Goal: Task Accomplishment & Management: Complete application form

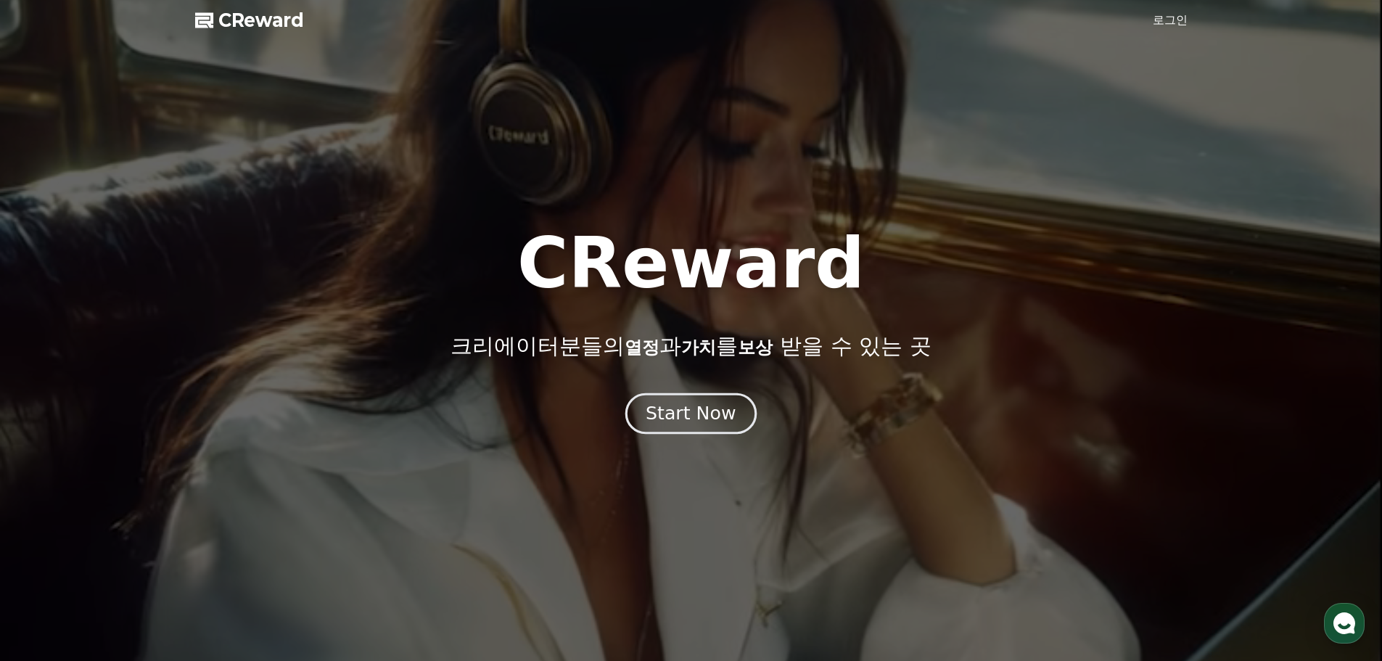
click at [728, 416] on div "Start Now" at bounding box center [691, 413] width 90 height 25
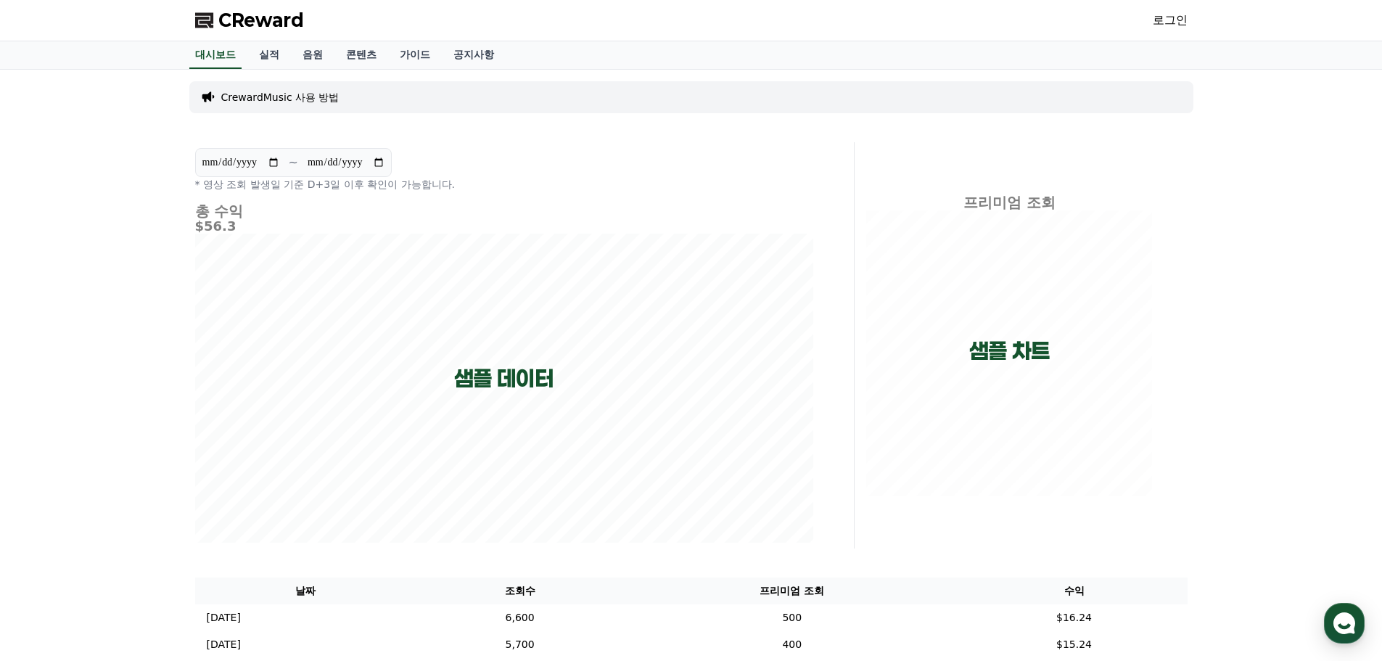
click at [1172, 18] on link "로그인" at bounding box center [1170, 20] width 35 height 17
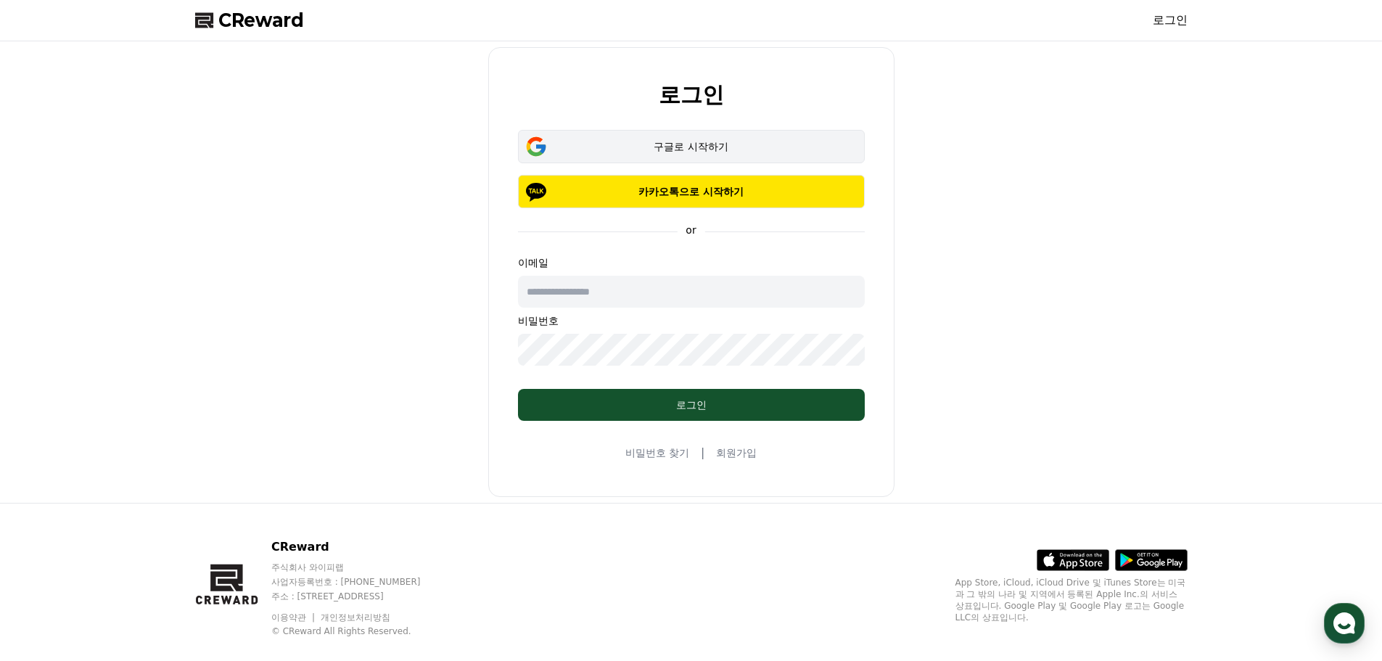
click at [673, 139] on button "구글로 시작하기" at bounding box center [691, 146] width 347 height 33
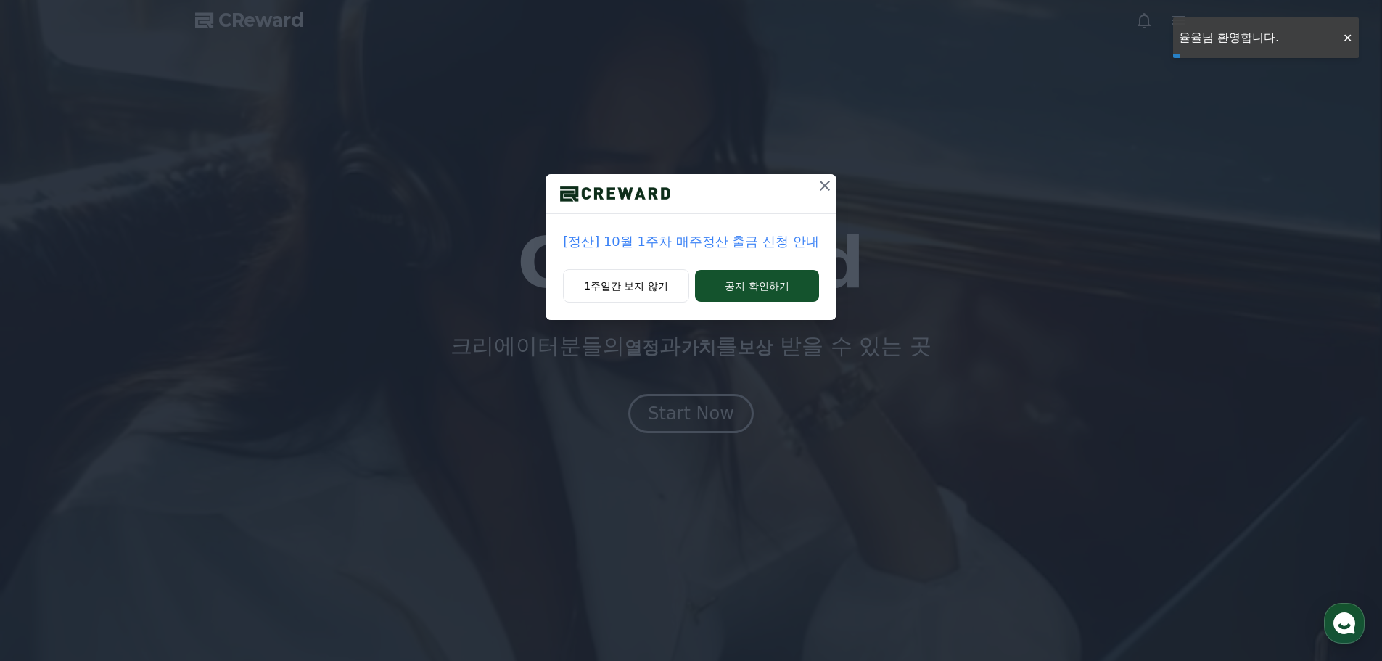
drag, startPoint x: 654, startPoint y: 291, endPoint x: 713, endPoint y: 313, distance: 63.3
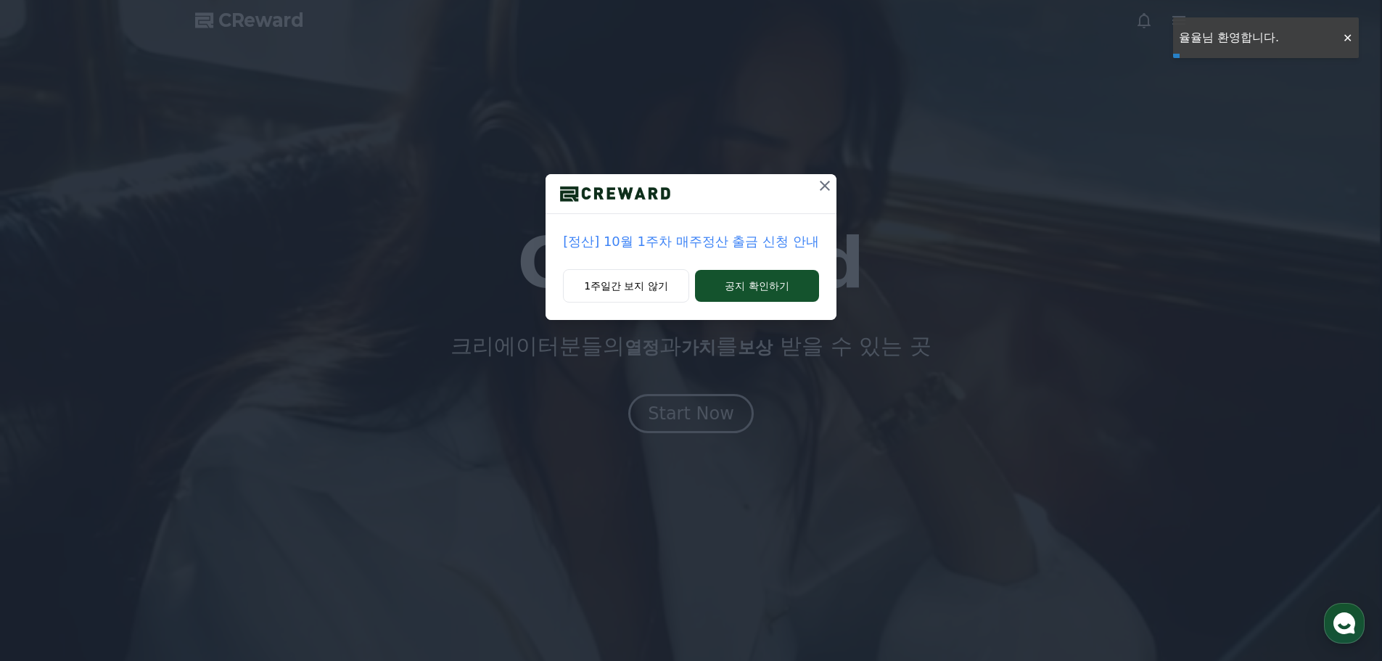
click at [654, 291] on button "1주일간 보지 않기" at bounding box center [626, 285] width 126 height 33
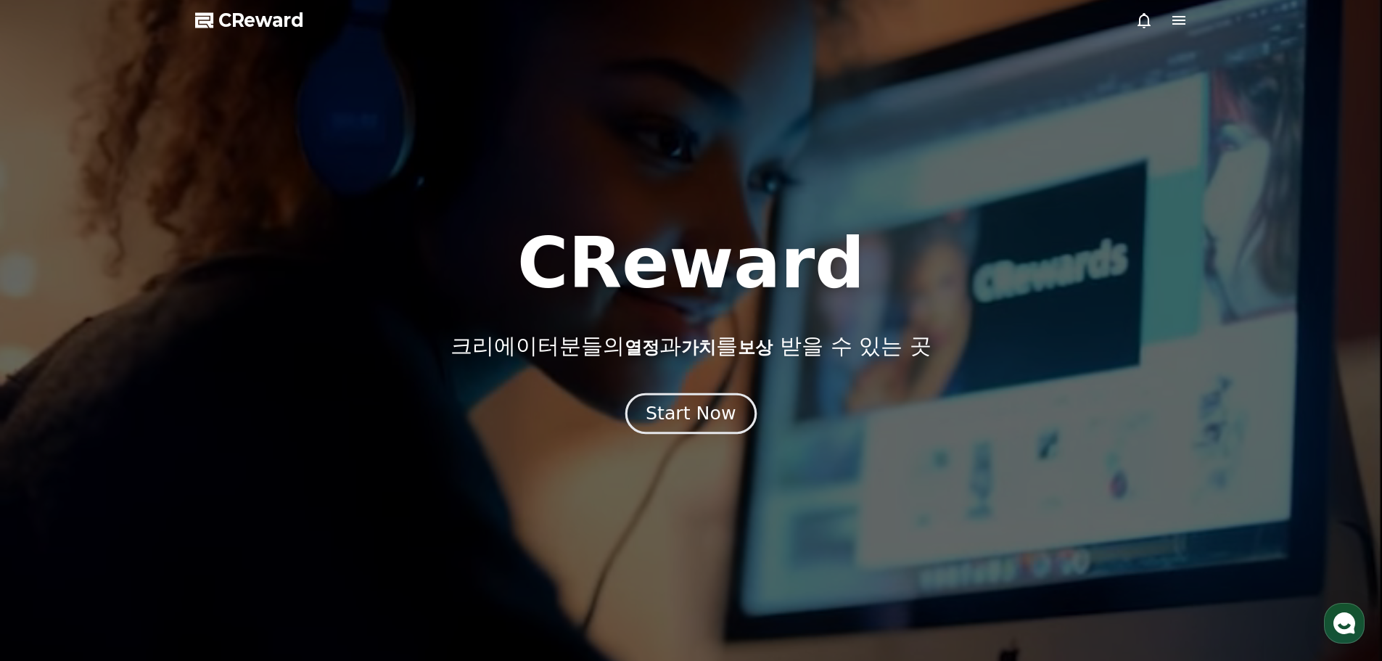
click at [725, 408] on div "Start Now" at bounding box center [691, 413] width 90 height 25
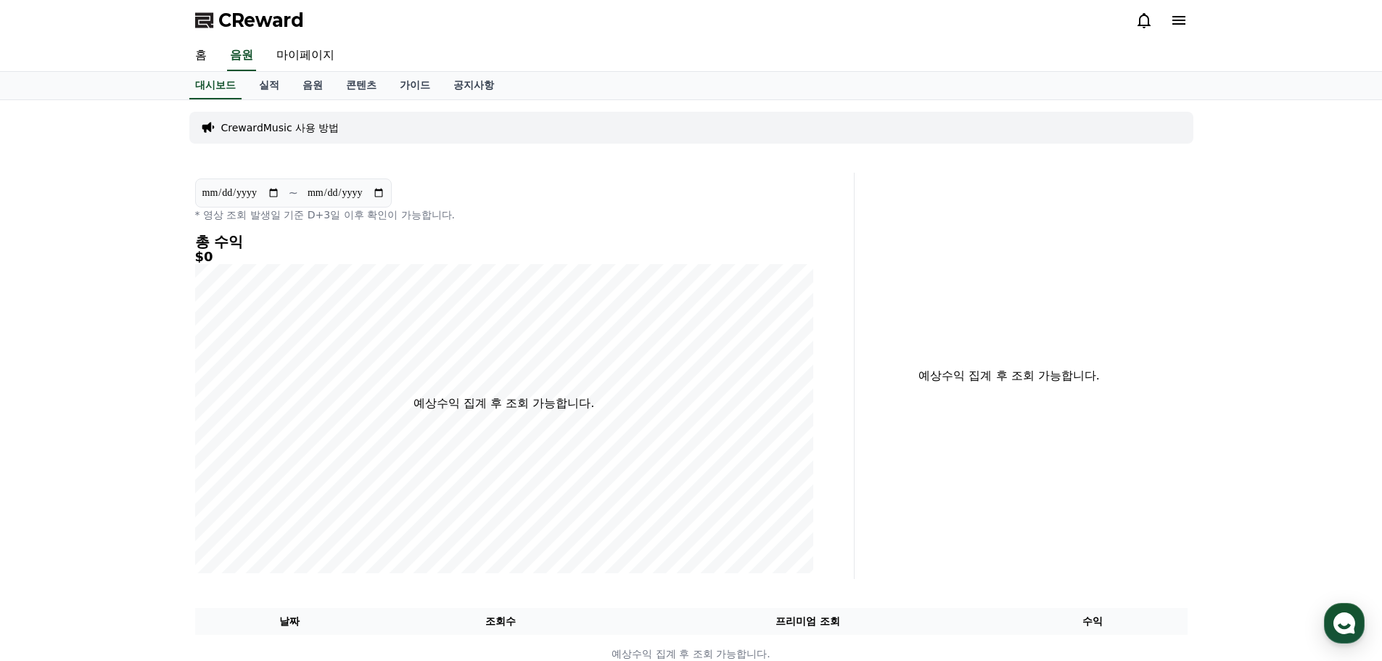
click at [1178, 14] on icon at bounding box center [1178, 20] width 17 height 17
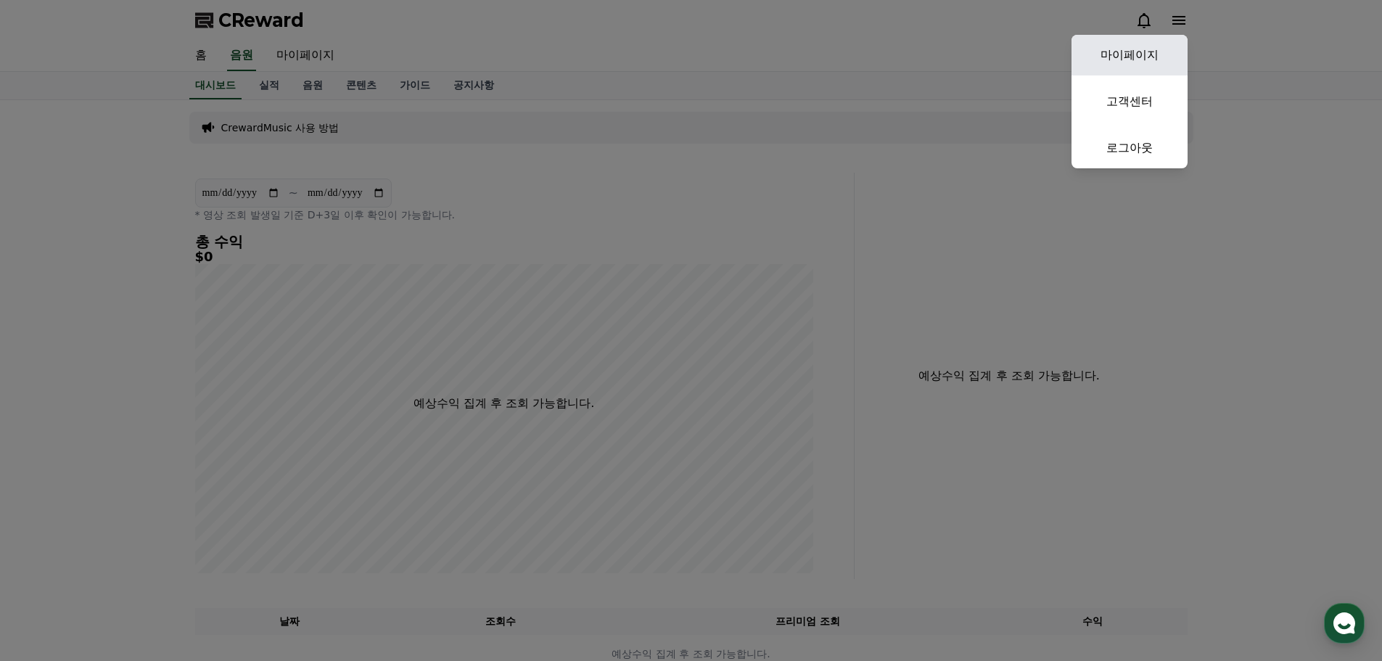
click at [1129, 52] on link "마이페이지" at bounding box center [1129, 55] width 116 height 41
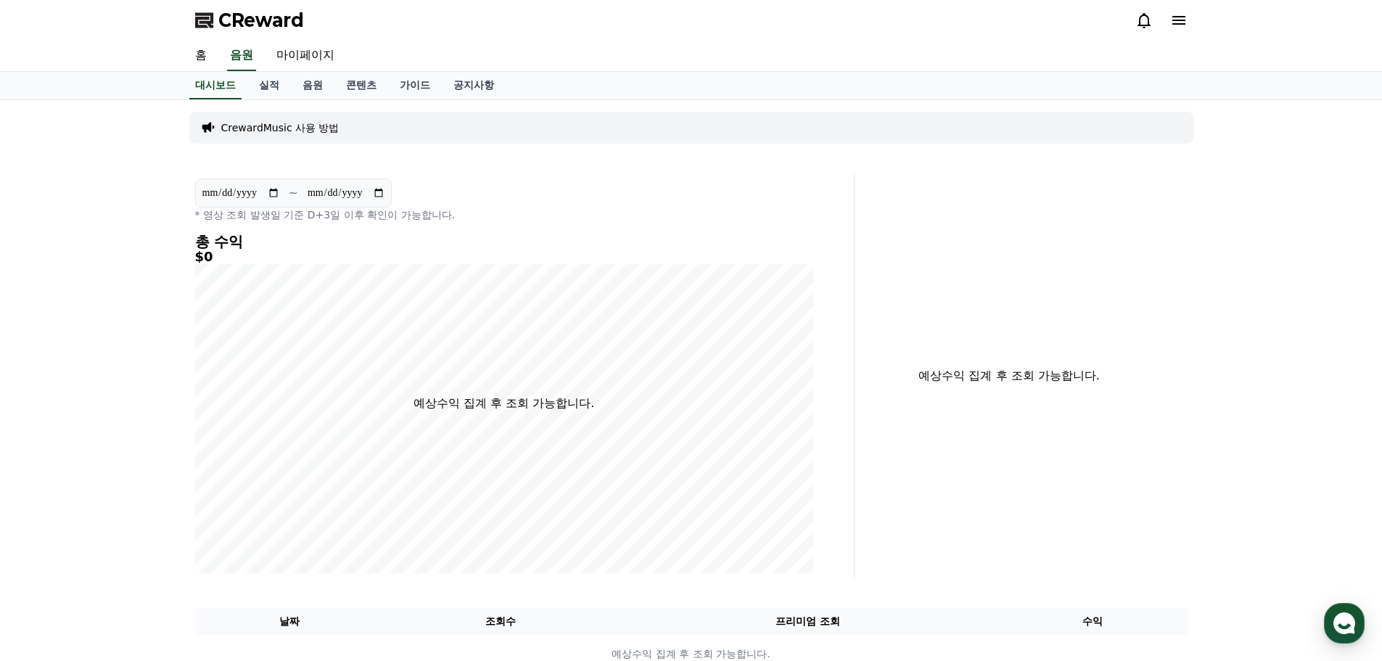
select select "**********"
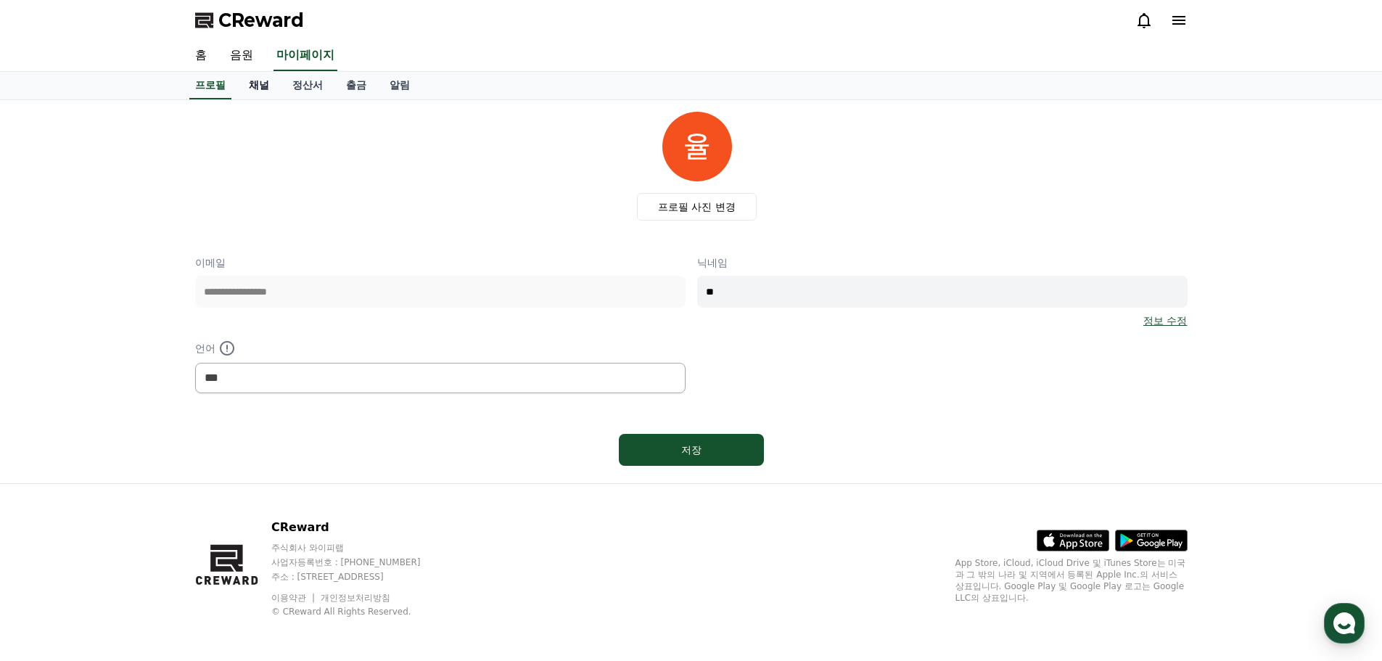
click at [245, 85] on link "채널" at bounding box center [259, 86] width 44 height 28
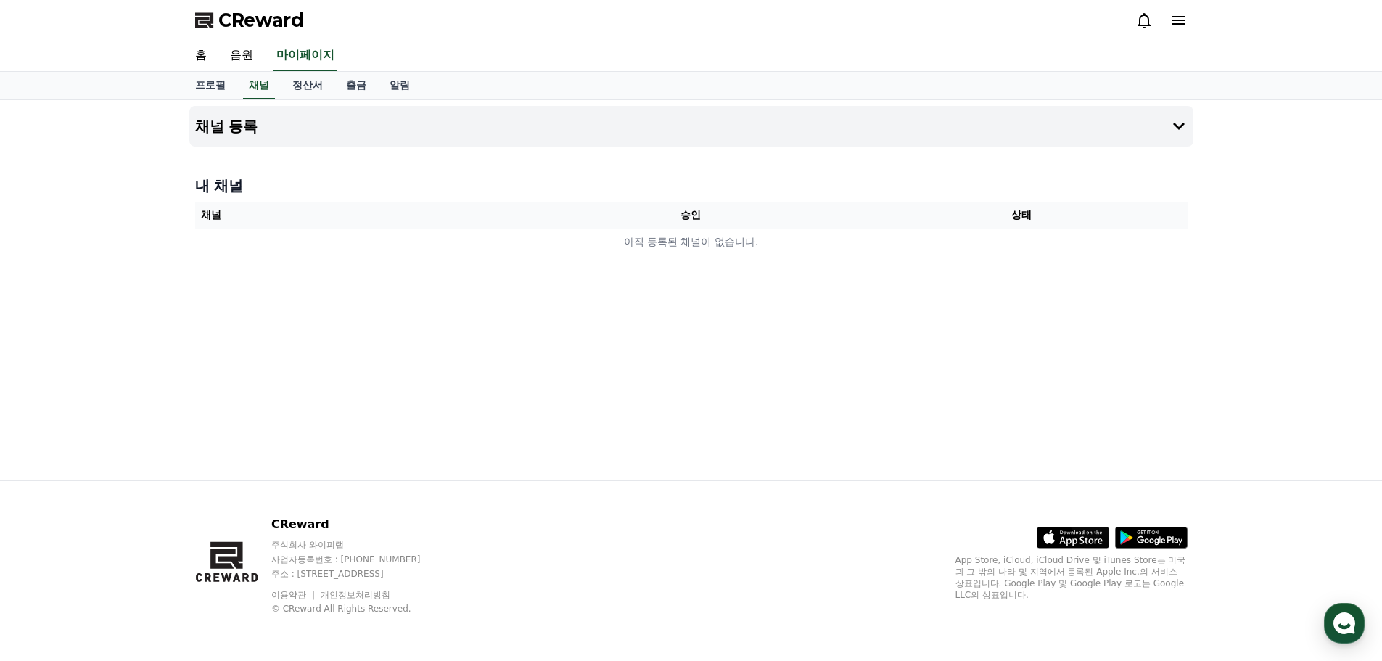
click at [289, 209] on th "채널" at bounding box center [360, 215] width 331 height 27
click at [262, 152] on div "채널 등록 내 채널 채널 승인 상태 아직 등록된 채널이 없습니다." at bounding box center [692, 290] width 1016 height 380
click at [247, 131] on h4 "채널 등록" at bounding box center [226, 126] width 63 height 16
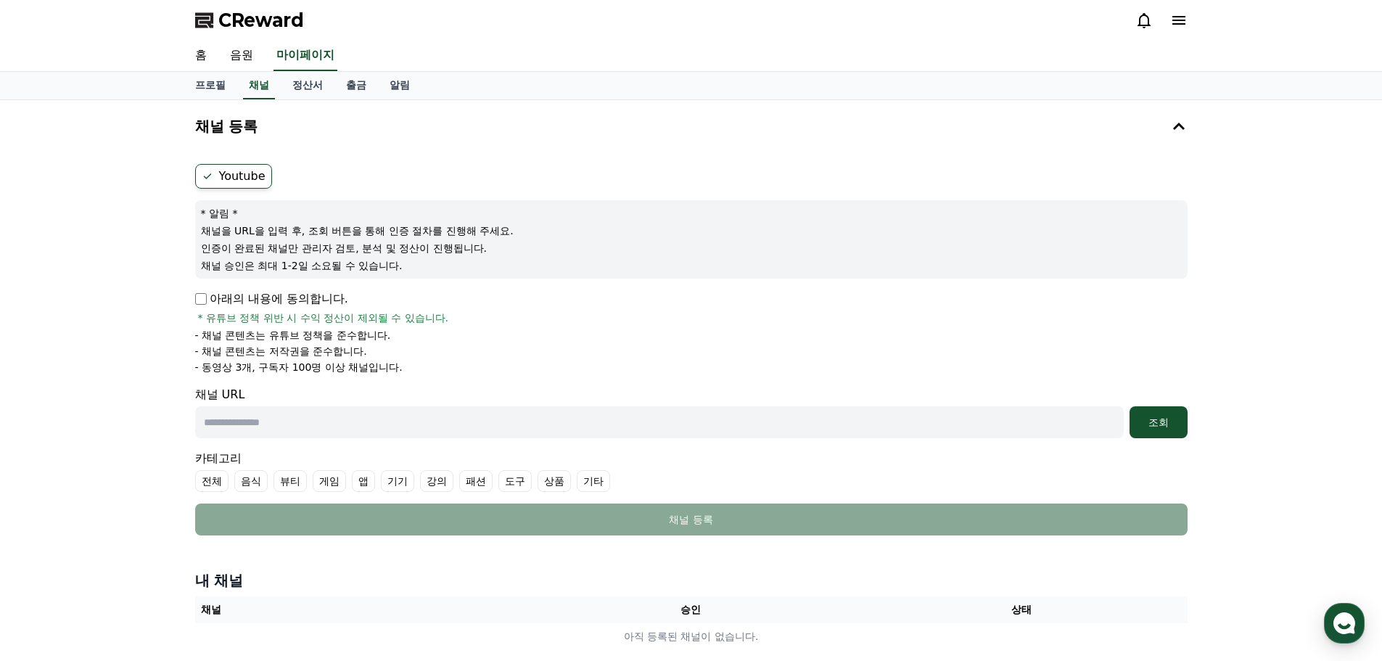
click at [999, 320] on div "아래의 내용에 동의합니다. * 유튜브 정책 위반 시 수익 정산이 제외될 수 있습니다." at bounding box center [691, 307] width 992 height 35
click at [207, 294] on p "아래의 내용에 동의합니다." at bounding box center [271, 298] width 153 height 17
click at [316, 421] on input "text" at bounding box center [659, 422] width 929 height 32
paste input "**********"
type input "**********"
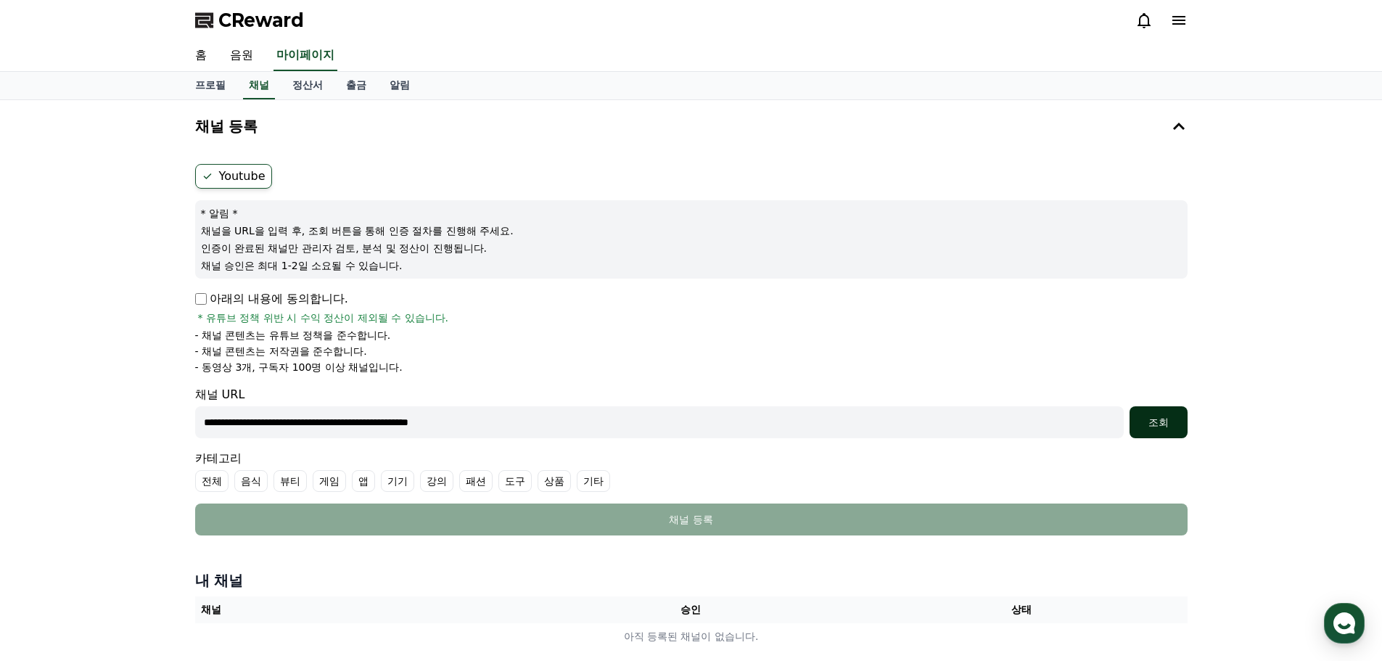
click at [1167, 411] on button "조회" at bounding box center [1159, 422] width 58 height 32
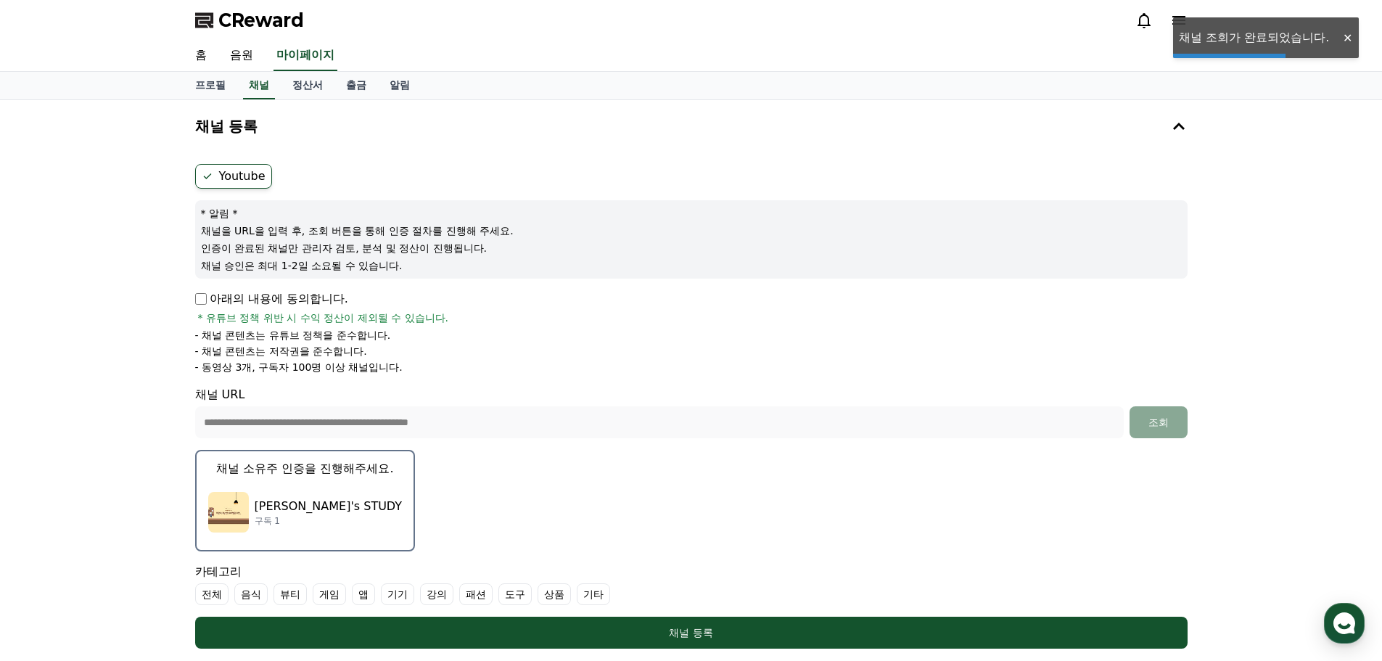
scroll to position [290, 0]
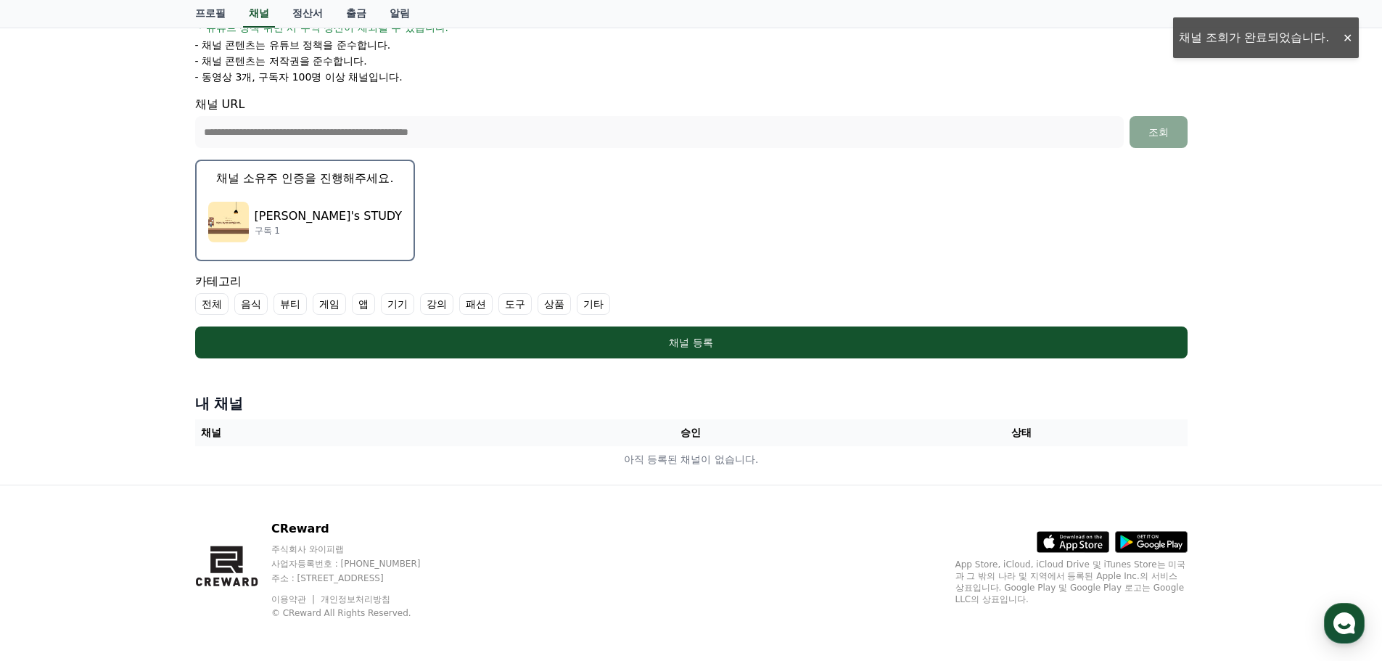
click at [360, 246] on div "[PERSON_NAME]'s STUDY 구독 1" at bounding box center [305, 222] width 194 height 58
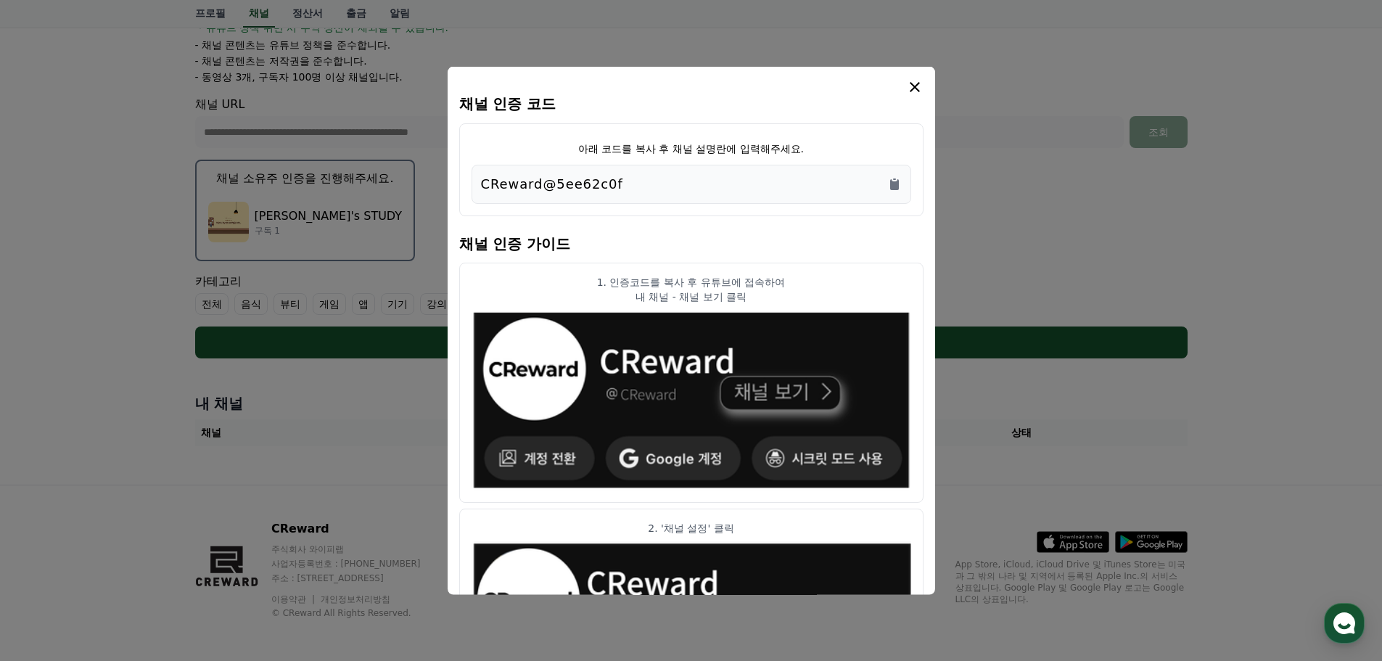
drag, startPoint x: 646, startPoint y: 189, endPoint x: 394, endPoint y: 181, distance: 251.9
click at [394, 364] on div "채널 인증 코드 아래 코드를 복사 후 채널 설명란에 입력해주세요. CReward@5ee62c0f 채널 인증 가이드 1. 인증코드를 복사 후 유…" at bounding box center [691, 364] width 1004 height 0
click at [892, 183] on icon "Copy to clipboard" at bounding box center [894, 183] width 9 height 11
click at [796, 66] on div "채널 인증 코드 아래 코드를 복사 후 채널 설명란에 입력해주세요. CReward@5ee62c0f 채널 인증 가이드 1. 인증코드를 복사 후 유…" at bounding box center [691, 330] width 487 height 529
click at [793, 91] on div "modal" at bounding box center [691, 86] width 464 height 17
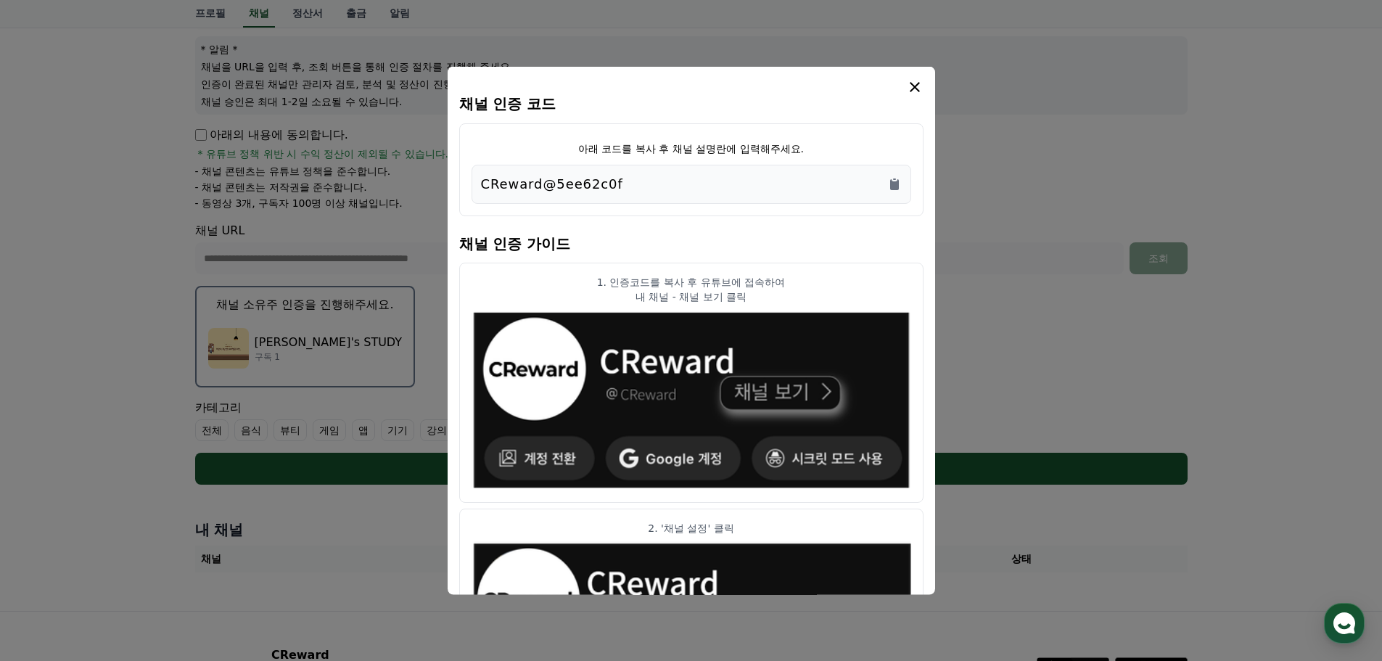
scroll to position [0, 0]
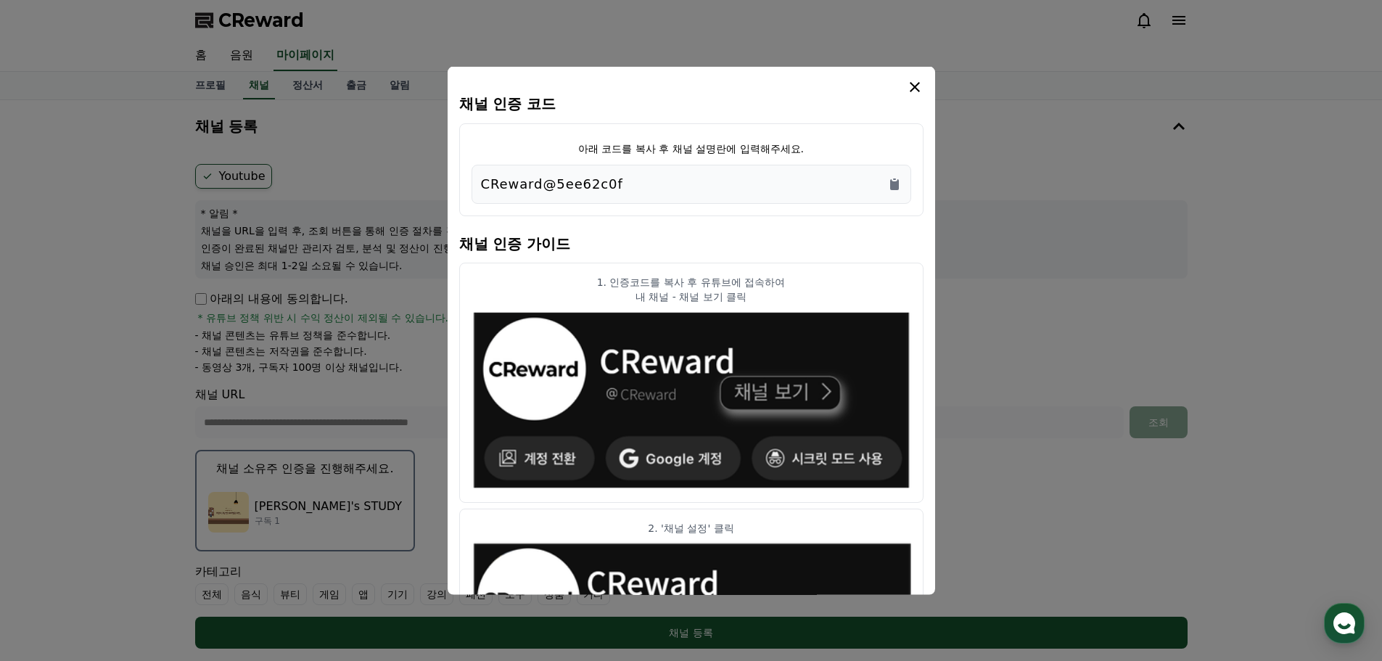
click at [912, 86] on icon "modal" at bounding box center [914, 86] width 17 height 17
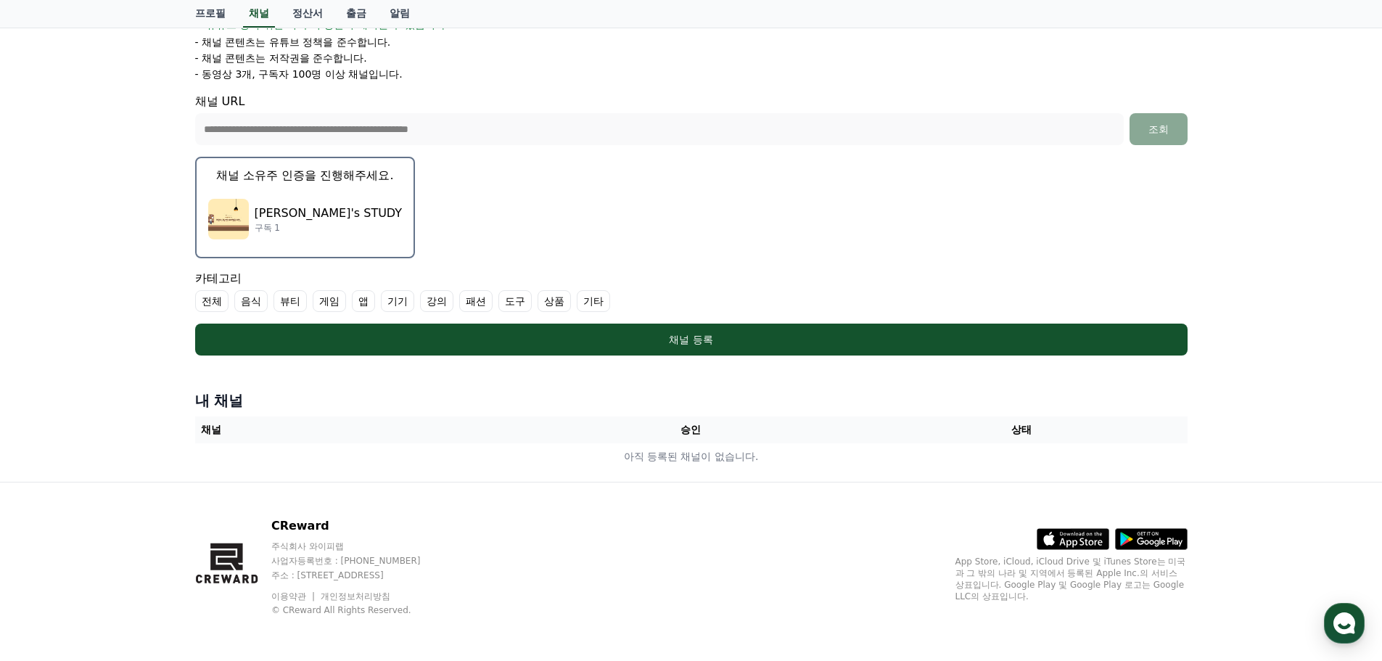
scroll to position [295, 0]
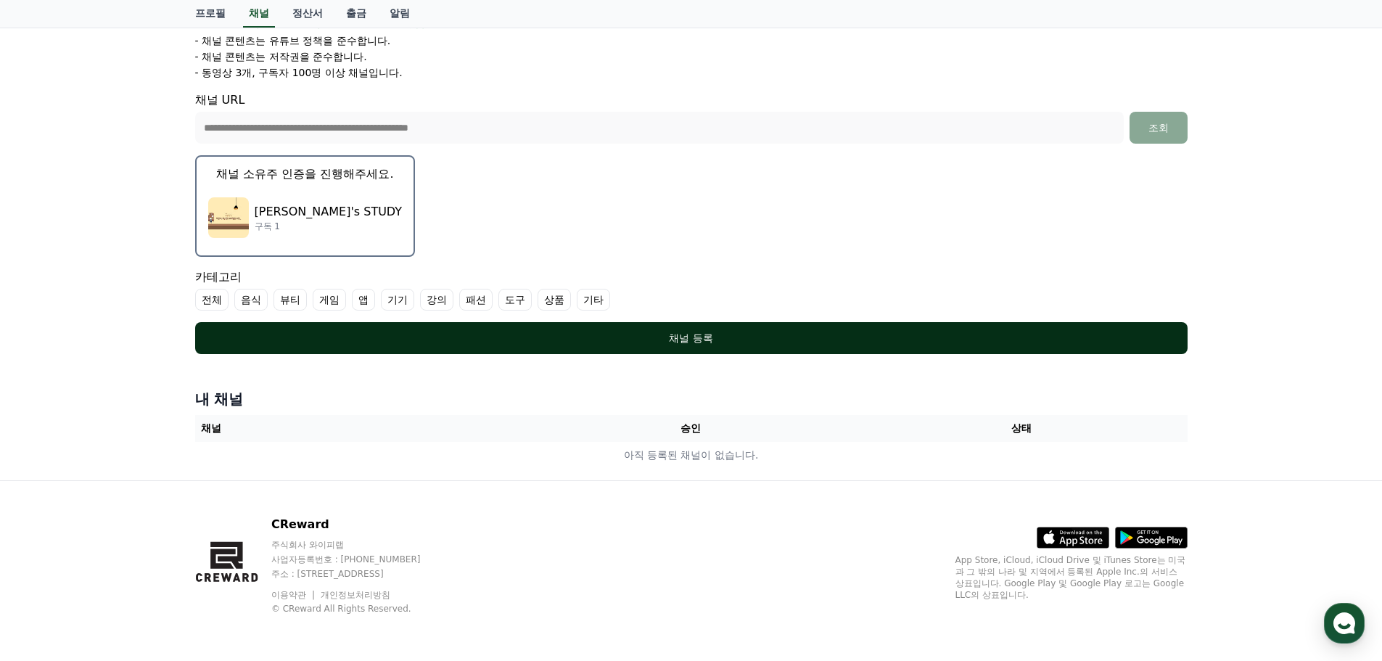
click at [662, 338] on div "채널 등록" at bounding box center [691, 338] width 934 height 15
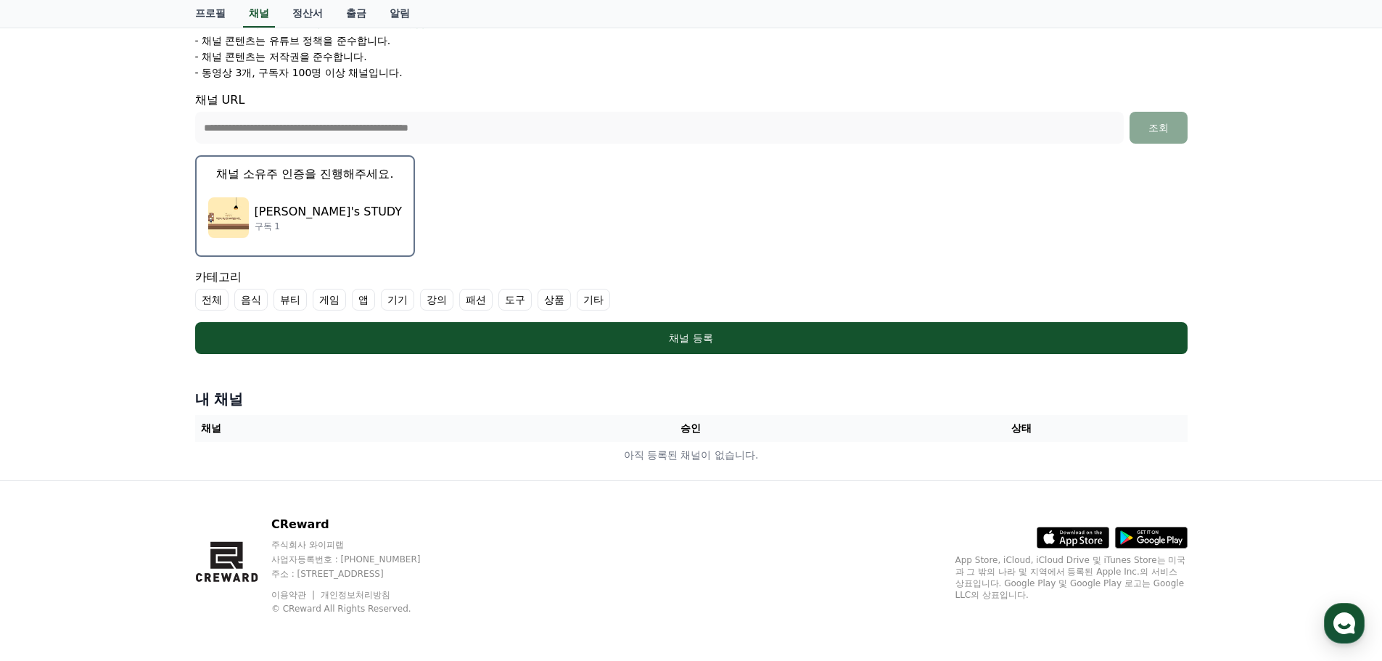
click at [593, 298] on label "기타" at bounding box center [593, 300] width 33 height 22
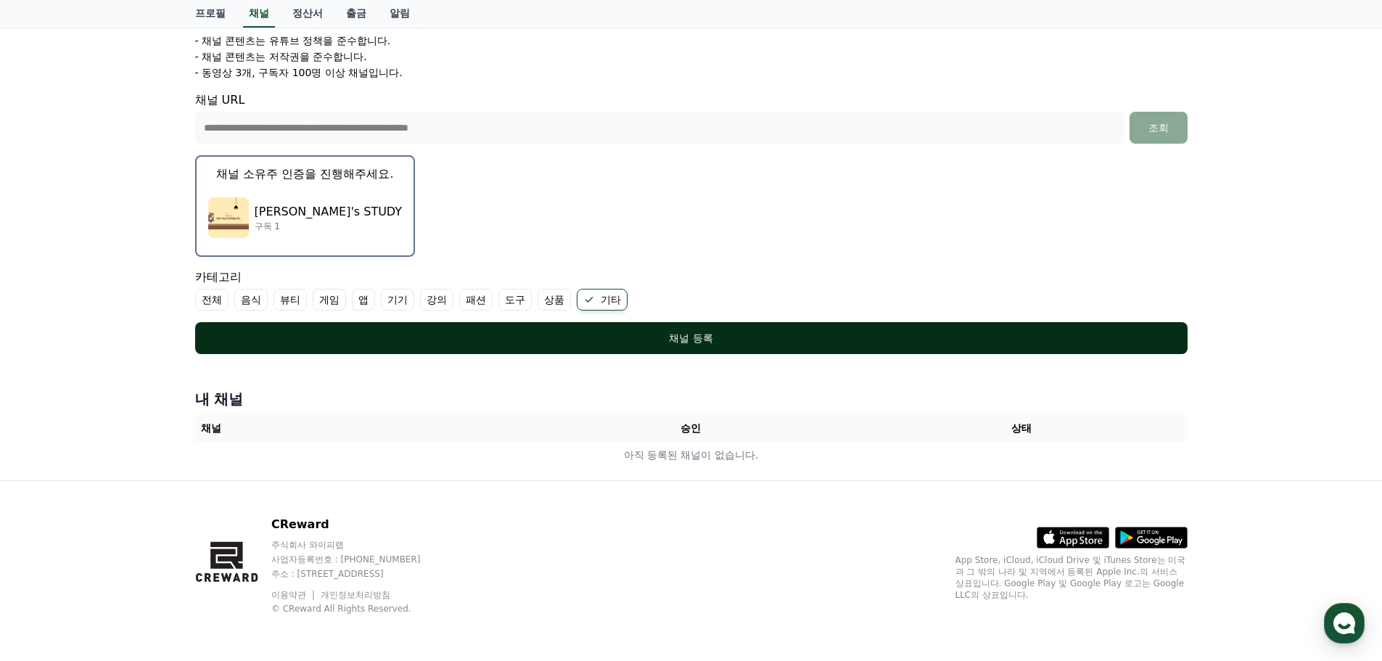
click at [592, 334] on div "채널 등록" at bounding box center [691, 338] width 934 height 15
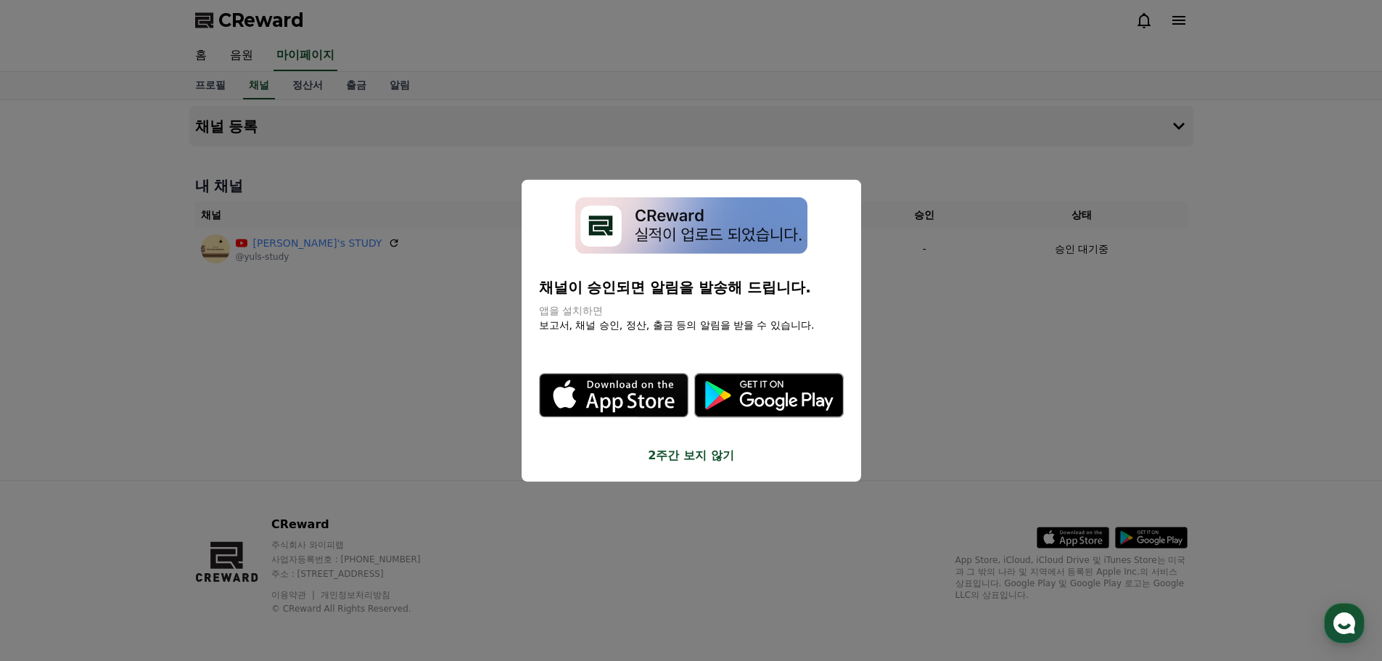
click at [419, 328] on button "close modal" at bounding box center [691, 330] width 1382 height 661
